Goal: Information Seeking & Learning: Learn about a topic

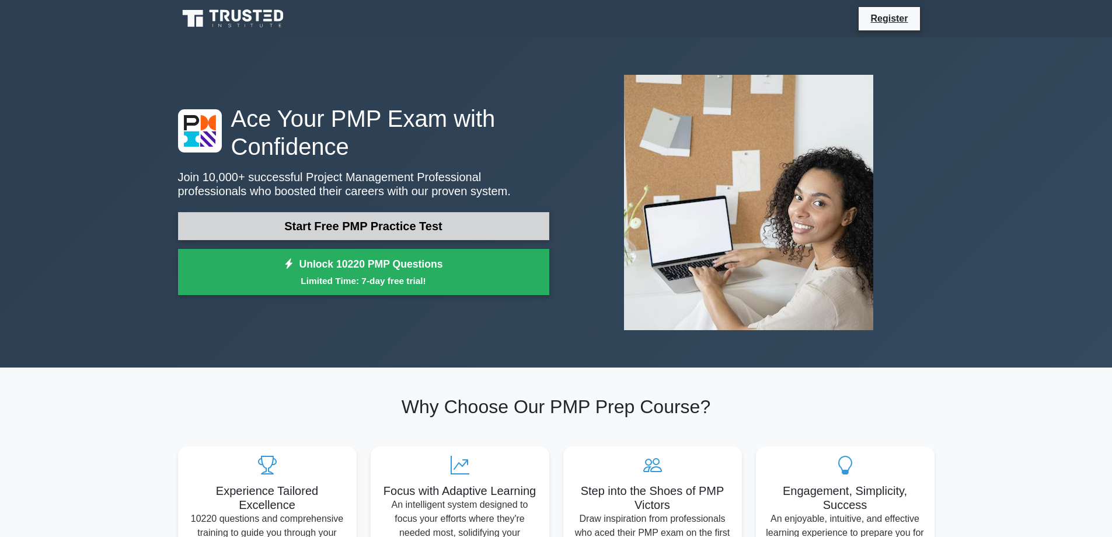
click at [385, 221] on link "Start Free PMP Practice Test" at bounding box center [363, 226] width 371 height 28
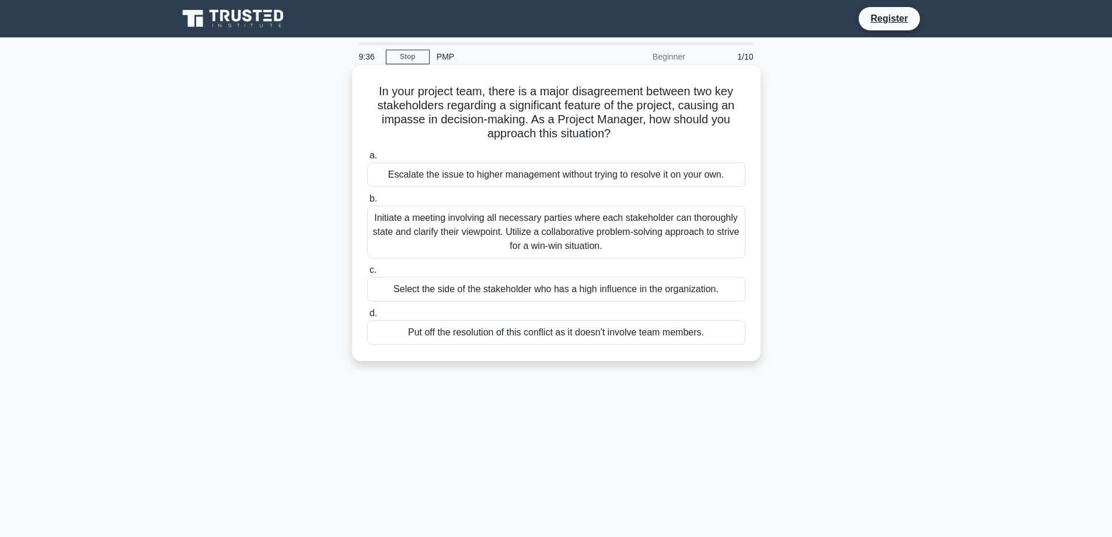
click at [690, 224] on div "Initiate a meeting involving all necessary parties where each stakeholder can t…" at bounding box center [556, 232] width 378 height 53
click at [367, 203] on input "b. Initiate a meeting involving all necessary parties where each stakeholder ca…" at bounding box center [367, 199] width 0 height 8
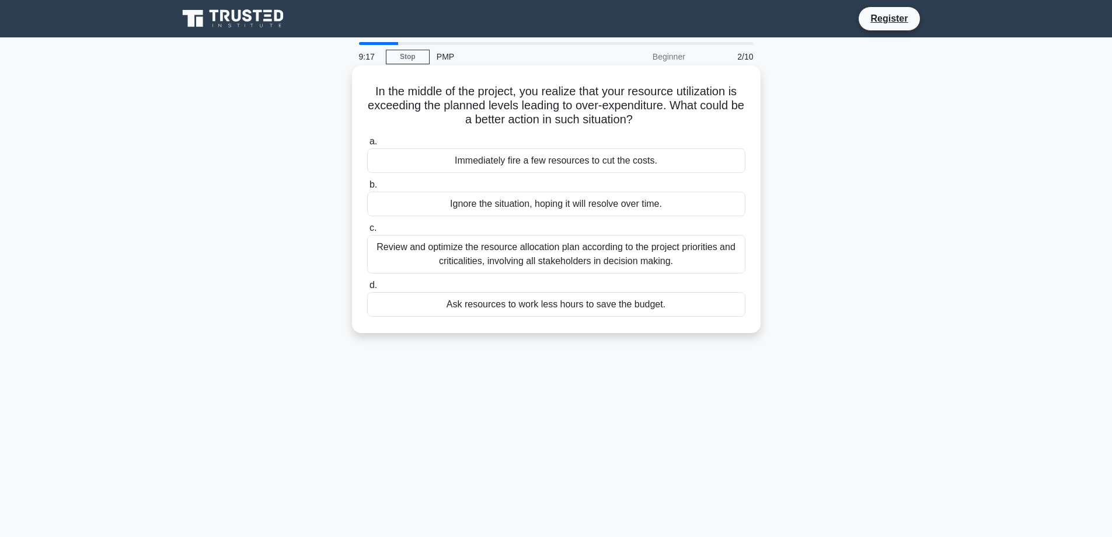
click at [702, 254] on div "Review and optimize the resource allocation plan according to the project prior…" at bounding box center [556, 254] width 378 height 39
click at [367, 232] on input "c. Review and optimize the resource allocation plan according to the project pr…" at bounding box center [367, 228] width 0 height 8
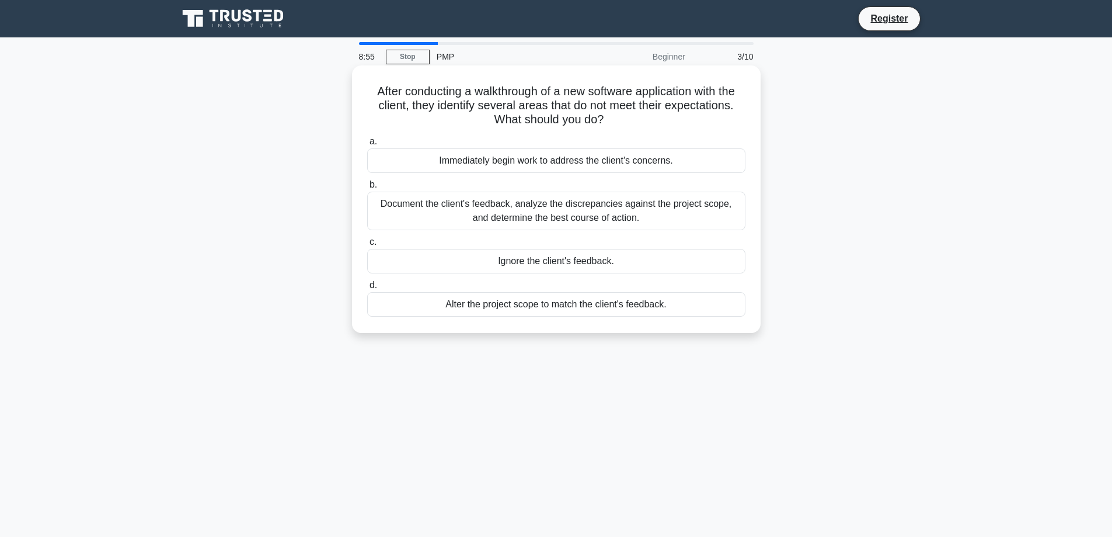
click at [702, 213] on div "Document the client's feedback, analyze the discrepancies against the project s…" at bounding box center [556, 210] width 378 height 39
click at [367, 189] on input "b. Document the client's feedback, analyze the discrepancies against the projec…" at bounding box center [367, 185] width 0 height 8
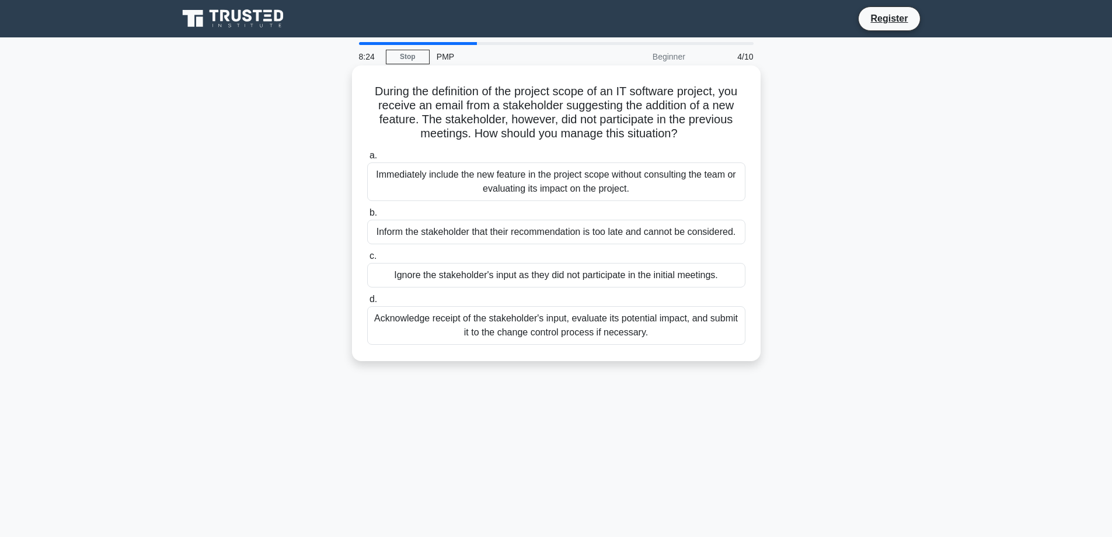
click at [622, 333] on div "Acknowledge receipt of the stakeholder's input, evaluate its potential impact, …" at bounding box center [556, 325] width 378 height 39
click at [367, 303] on input "d. Acknowledge receipt of the stakeholder's input, evaluate its potential impac…" at bounding box center [367, 299] width 0 height 8
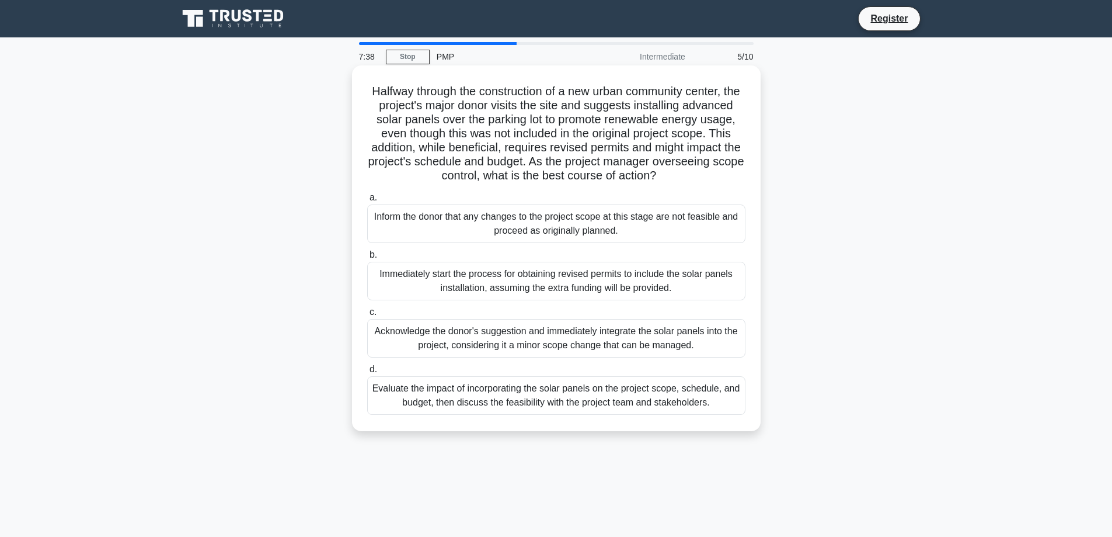
click at [676, 410] on div "Evaluate the impact of incorporating the solar panels on the project scope, sch…" at bounding box center [556, 395] width 378 height 39
click at [367, 373] on input "d. Evaluate the impact of incorporating the solar panels on the project scope, …" at bounding box center [367, 369] width 0 height 8
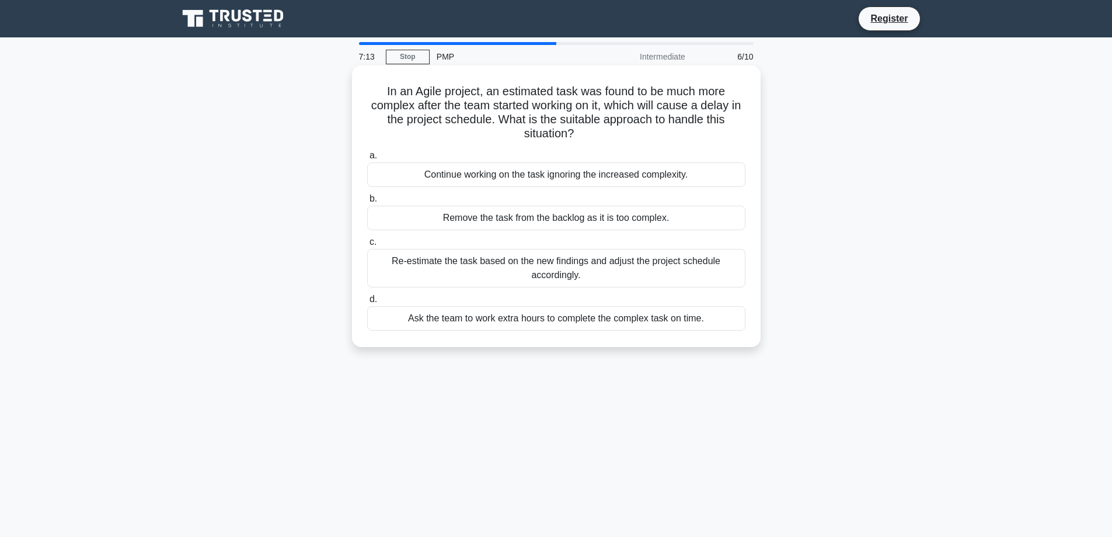
click at [542, 266] on div "Re-estimate the task based on the new findings and adjust the project schedule …" at bounding box center [556, 268] width 378 height 39
click at [367, 246] on input "c. Re-estimate the task based on the new findings and adjust the project schedu…" at bounding box center [367, 242] width 0 height 8
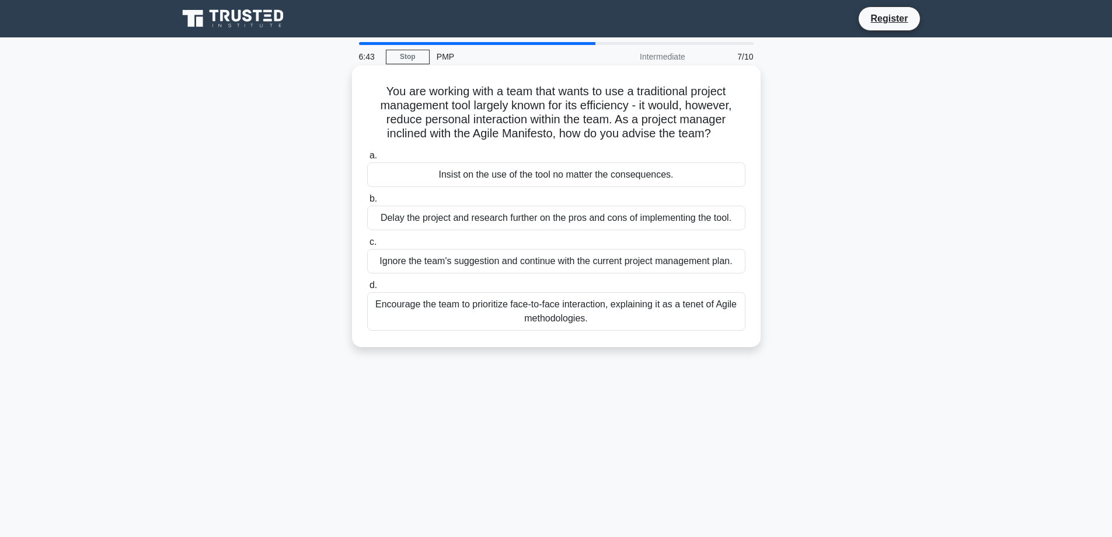
click at [661, 311] on div "Encourage the team to prioritize face-to-face interaction, explaining it as a t…" at bounding box center [556, 311] width 378 height 39
click at [367, 289] on input "d. Encourage the team to prioritize face-to-face interaction, explaining it as …" at bounding box center [367, 285] width 0 height 8
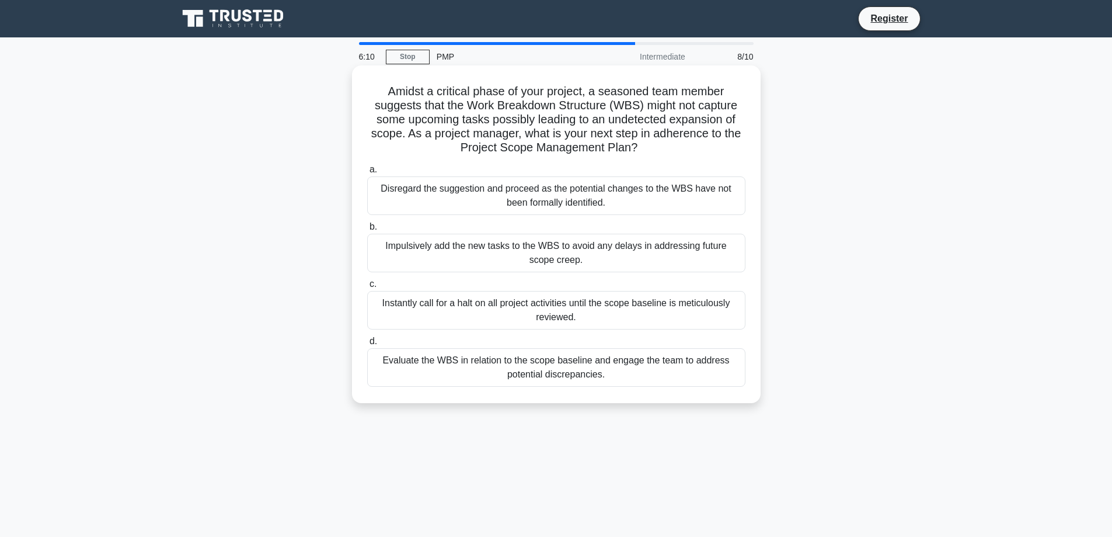
click at [691, 375] on div "Evaluate the WBS in relation to the scope baseline and engage the team to addre…" at bounding box center [556, 367] width 378 height 39
click at [367, 345] on input "d. Evaluate the WBS in relation to the scope baseline and engage the team to ad…" at bounding box center [367, 341] width 0 height 8
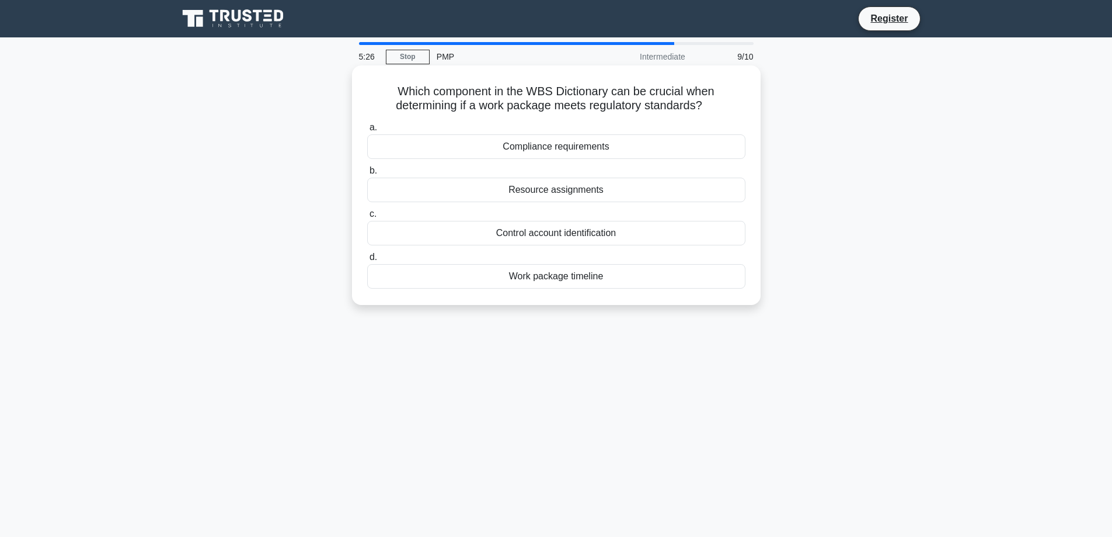
click at [607, 142] on div "Compliance requirements" at bounding box center [556, 146] width 378 height 25
click at [367, 131] on input "a. Compliance requirements" at bounding box center [367, 128] width 0 height 8
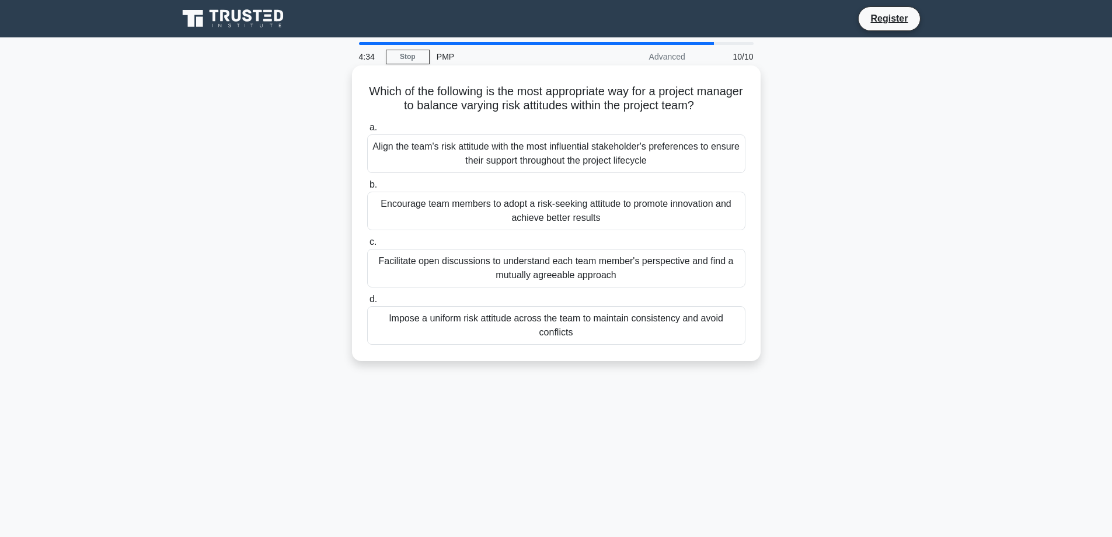
click at [675, 271] on div "Facilitate open discussions to understand each team member's perspective and fi…" at bounding box center [556, 268] width 378 height 39
click at [367, 246] on input "c. Facilitate open discussions to understand each team member's perspective and…" at bounding box center [367, 242] width 0 height 8
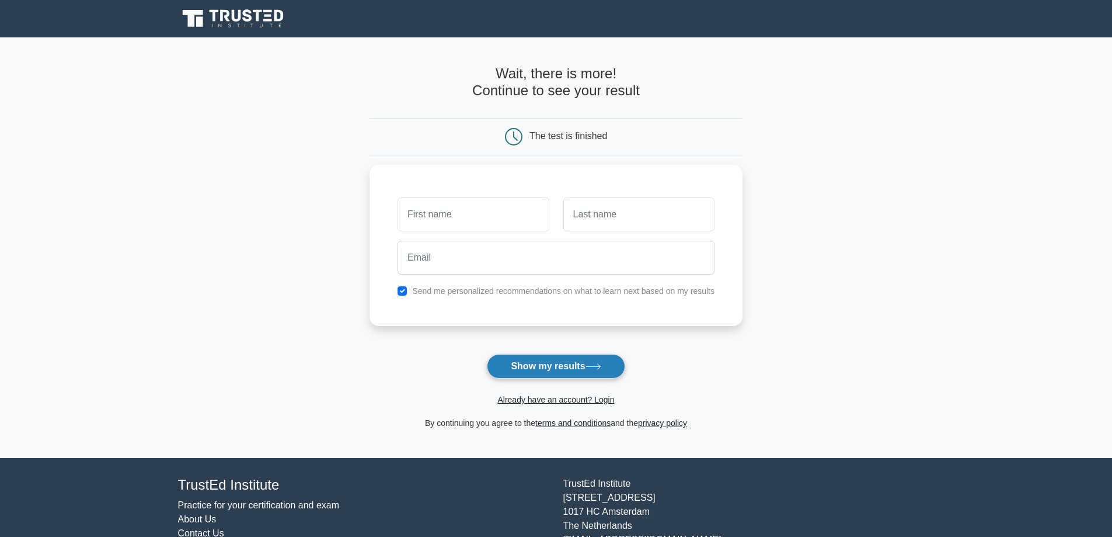
click at [590, 372] on button "Show my results" at bounding box center [556, 366] width 138 height 25
type input "nbc"
type input "cbn"
click at [590, 371] on button "Show my results" at bounding box center [556, 366] width 138 height 25
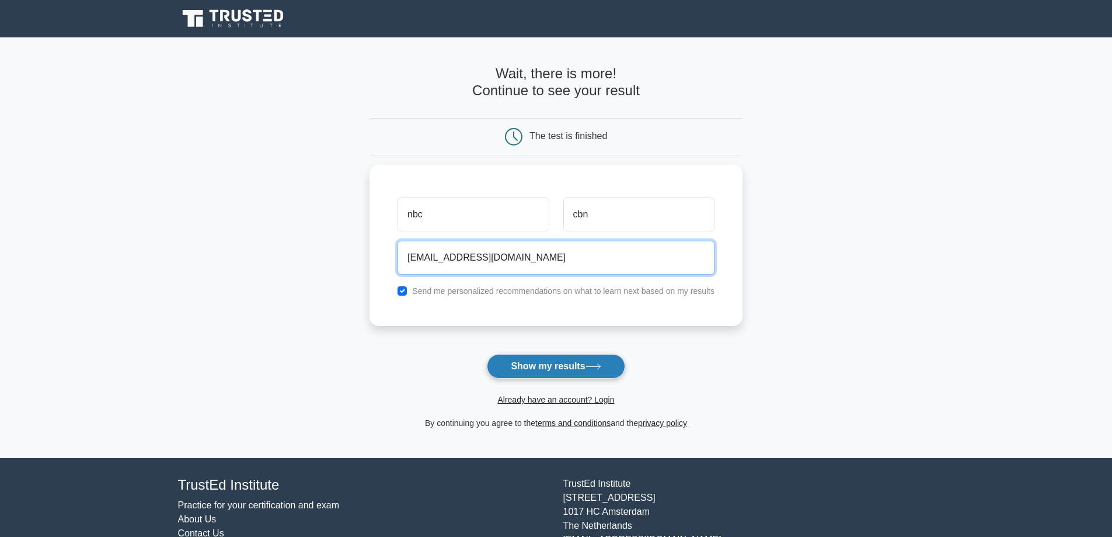
type input "nbcqatar@hotmail.com"
click at [590, 371] on button "Show my results" at bounding box center [556, 366] width 138 height 25
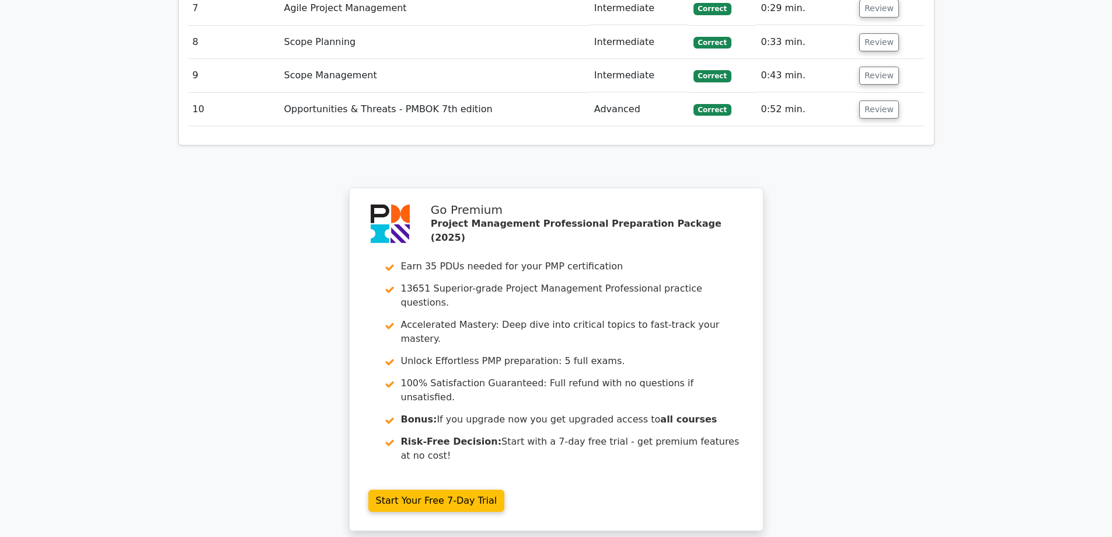
scroll to position [1635, 0]
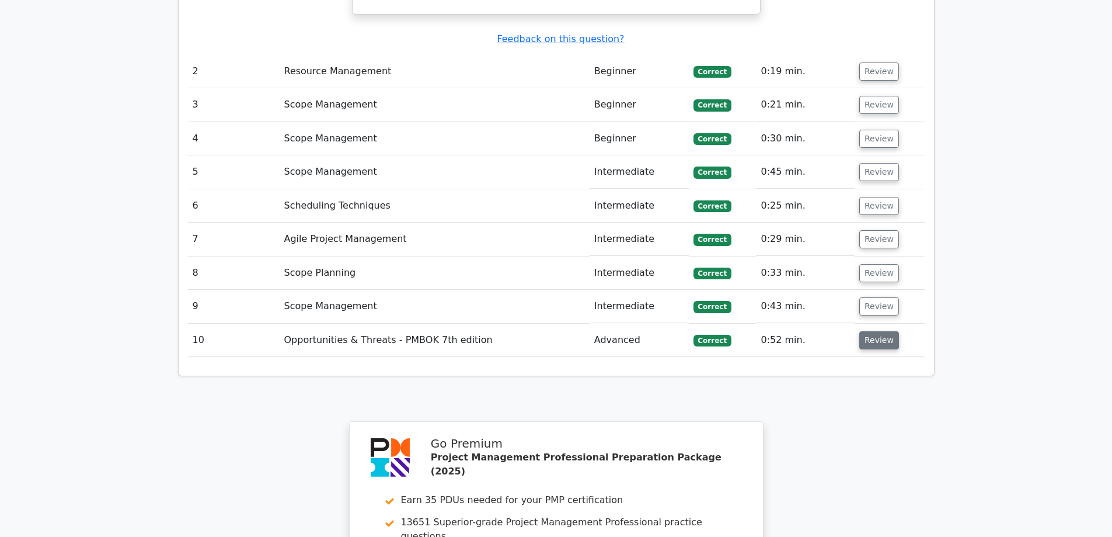
click at [877, 331] on button "Review" at bounding box center [879, 340] width 40 height 18
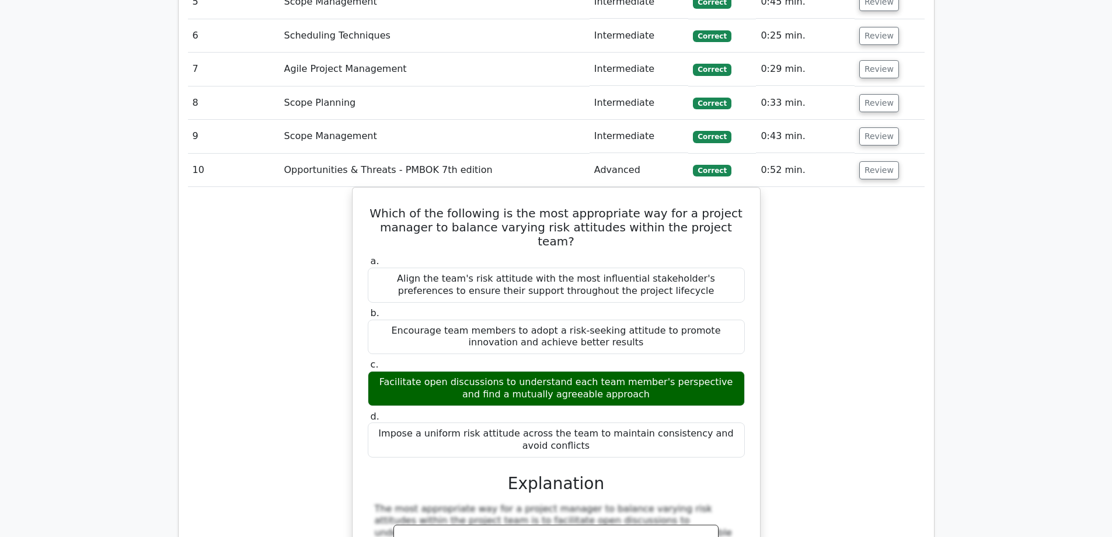
scroll to position [2022, 0]
